Goal: Information Seeking & Learning: Learn about a topic

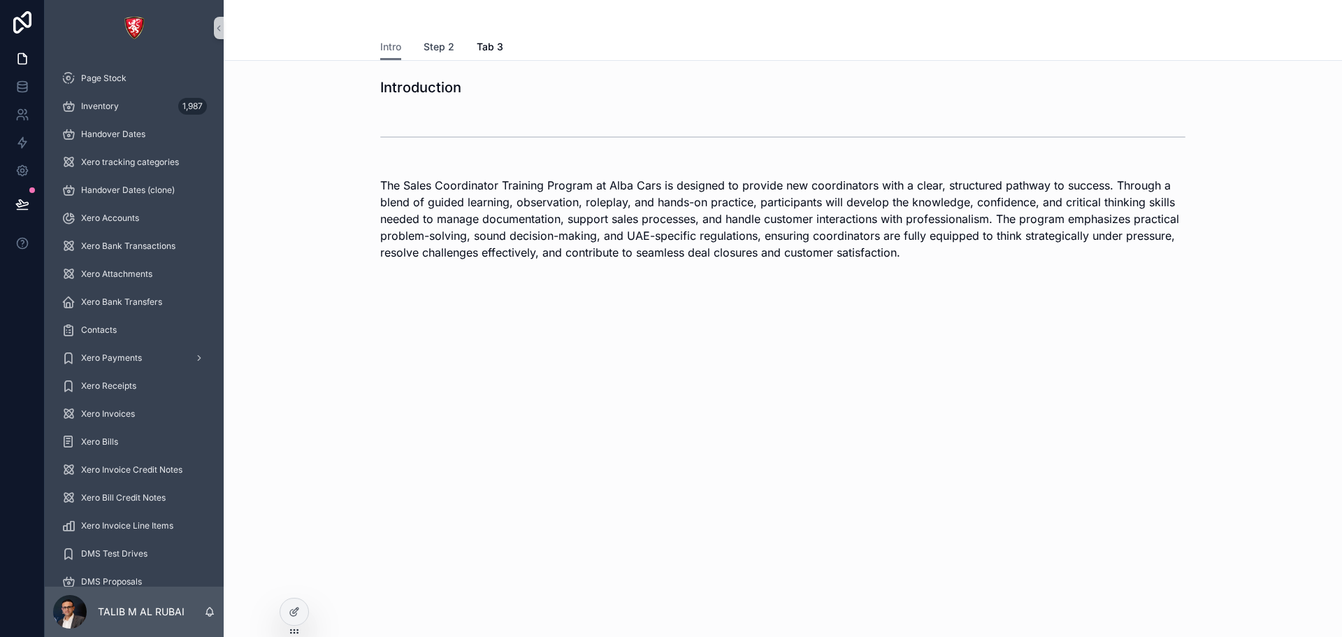
click at [440, 52] on span "Step 2" at bounding box center [438, 47] width 31 height 14
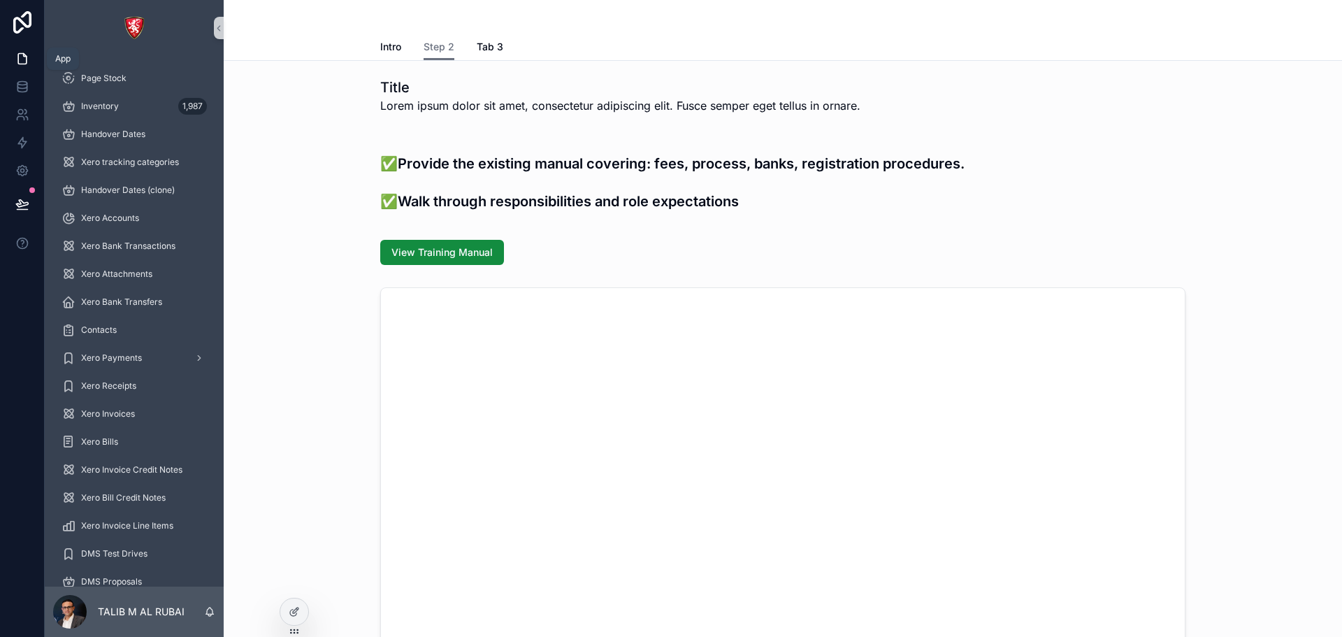
click at [31, 59] on link at bounding box center [22, 59] width 44 height 28
